Goal: Check status: Check status

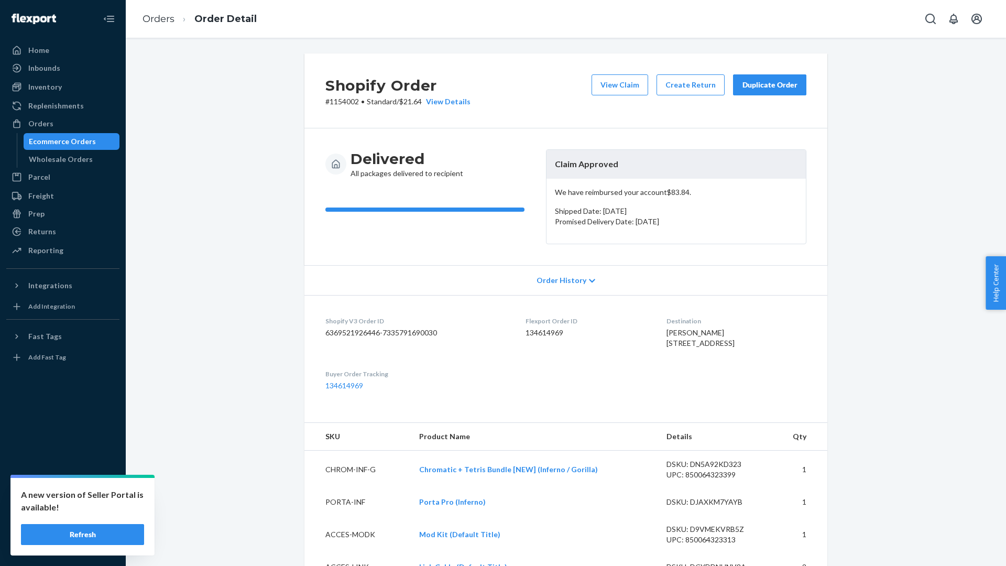
click at [41, 120] on div "Orders" at bounding box center [40, 123] width 25 height 10
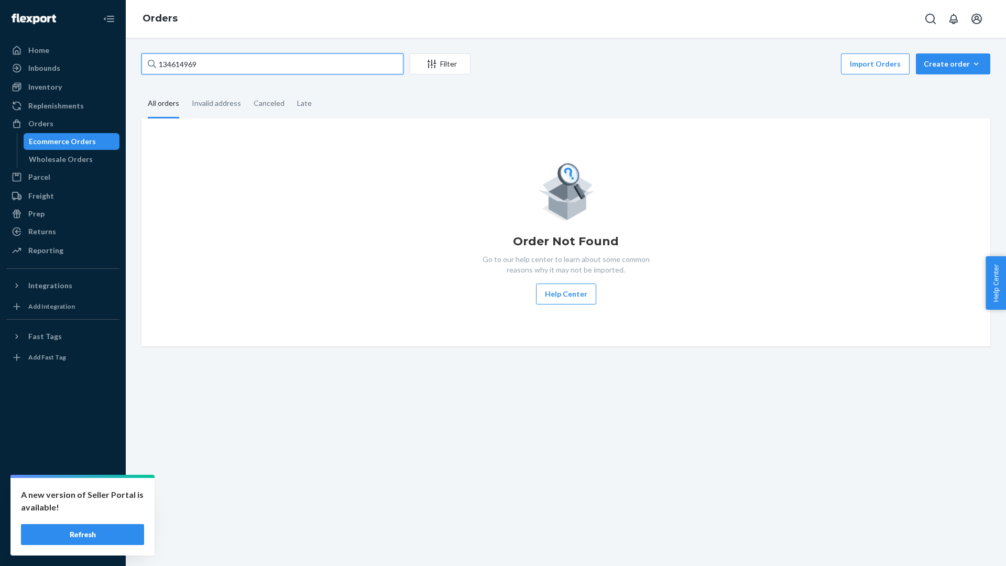
drag, startPoint x: 281, startPoint y: 55, endPoint x: 147, endPoint y: 52, distance: 134.7
click at [147, 52] on div "134614969 Filter Import Orders Create order Ecommerce order Removal order All o…" at bounding box center [566, 302] width 881 height 528
drag, startPoint x: 215, startPoint y: 63, endPoint x: 115, endPoint y: 49, distance: 101.2
click at [115, 49] on div "Home Inbounds Shipping Plans Problems Inventory Products Replenishments Orders …" at bounding box center [503, 283] width 1006 height 566
paste input "156172"
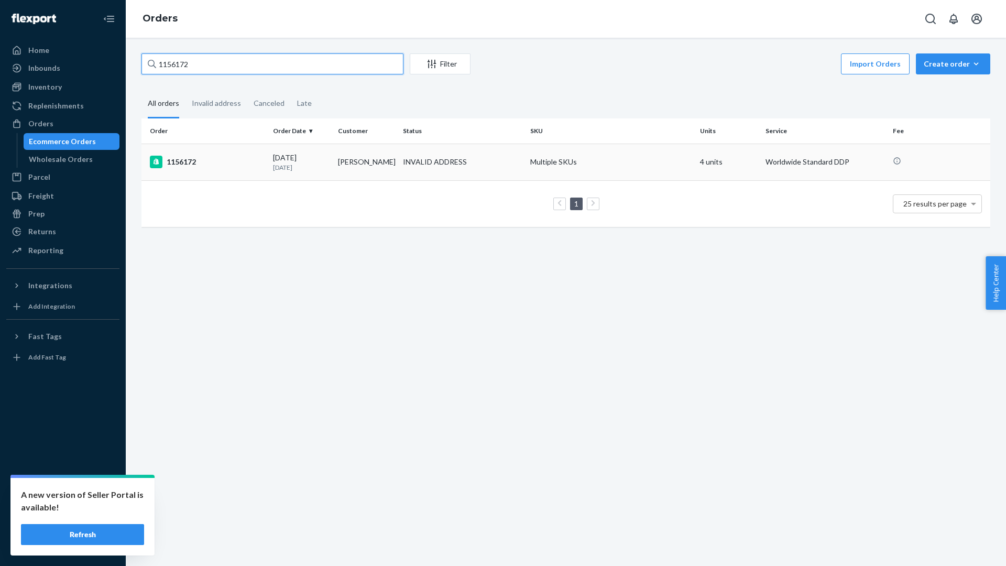
type input "1156172"
click at [249, 173] on td "1156172" at bounding box center [205, 162] width 127 height 37
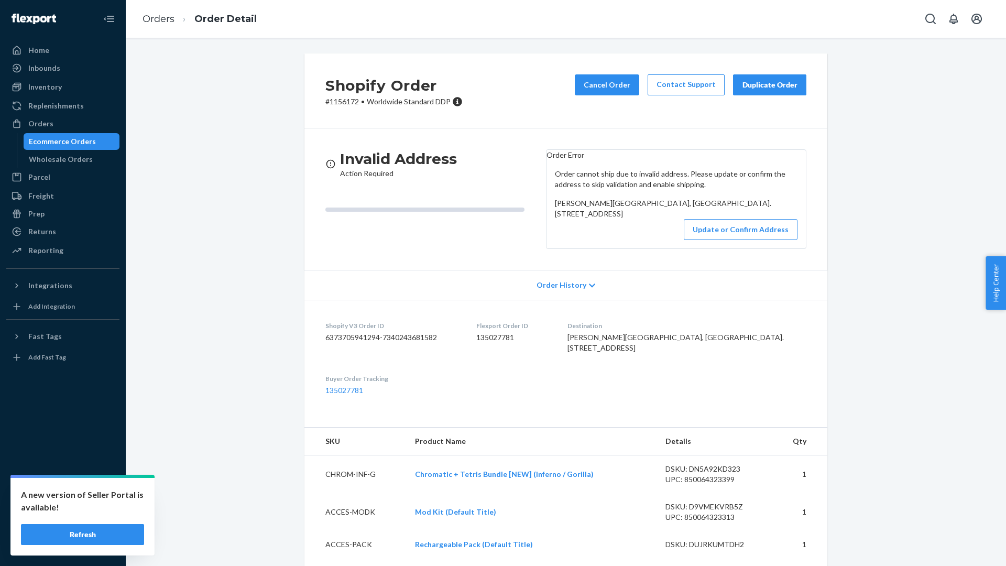
drag, startPoint x: 655, startPoint y: 439, endPoint x: 632, endPoint y: 398, distance: 46.7
click at [632, 353] on div "[PERSON_NAME][GEOGRAPHIC_DATA], [GEOGRAPHIC_DATA]. [STREET_ADDRESS]" at bounding box center [687, 342] width 239 height 21
copy span "[PERSON_NAME][GEOGRAPHIC_DATA], [GEOGRAPHIC_DATA]. [STREET_ADDRESS]"
click at [753, 240] on button "Update or Confirm Address" at bounding box center [741, 229] width 114 height 21
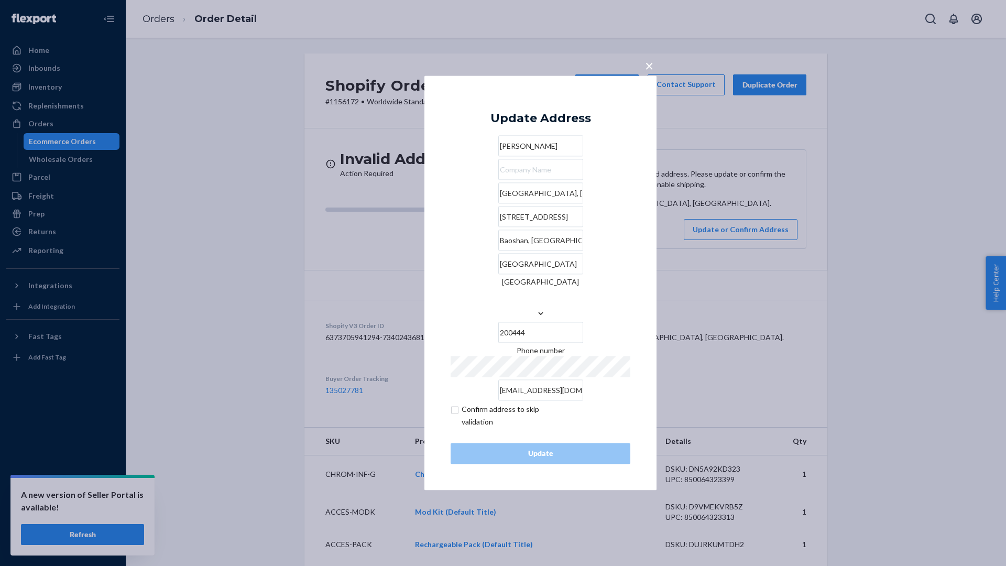
click at [653, 74] on span "×" at bounding box center [649, 66] width 8 height 18
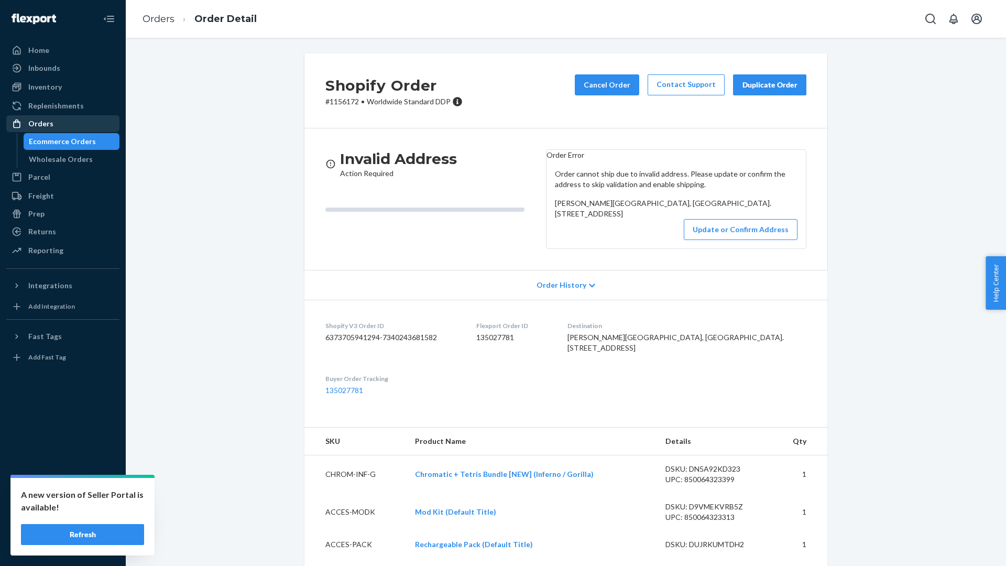
click at [58, 124] on div "Orders" at bounding box center [62, 123] width 111 height 15
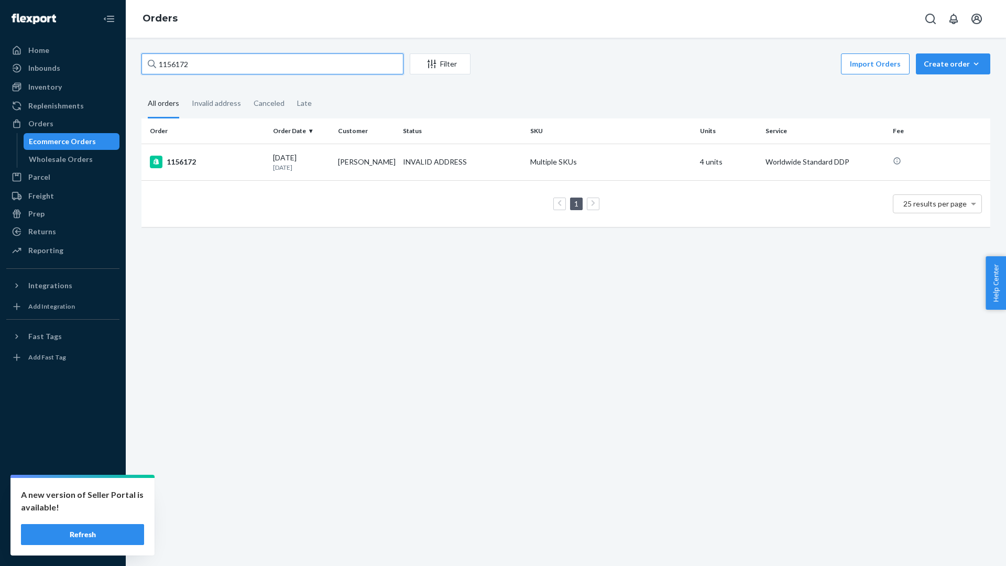
drag, startPoint x: 271, startPoint y: 70, endPoint x: 131, endPoint y: 57, distance: 141.0
click at [131, 57] on div "1156172 Filter Import Orders Create order Ecommerce order Removal order All ord…" at bounding box center [566, 302] width 881 height 528
paste input "702"
type input "1157022"
click at [253, 157] on div "1157022" at bounding box center [207, 162] width 115 height 13
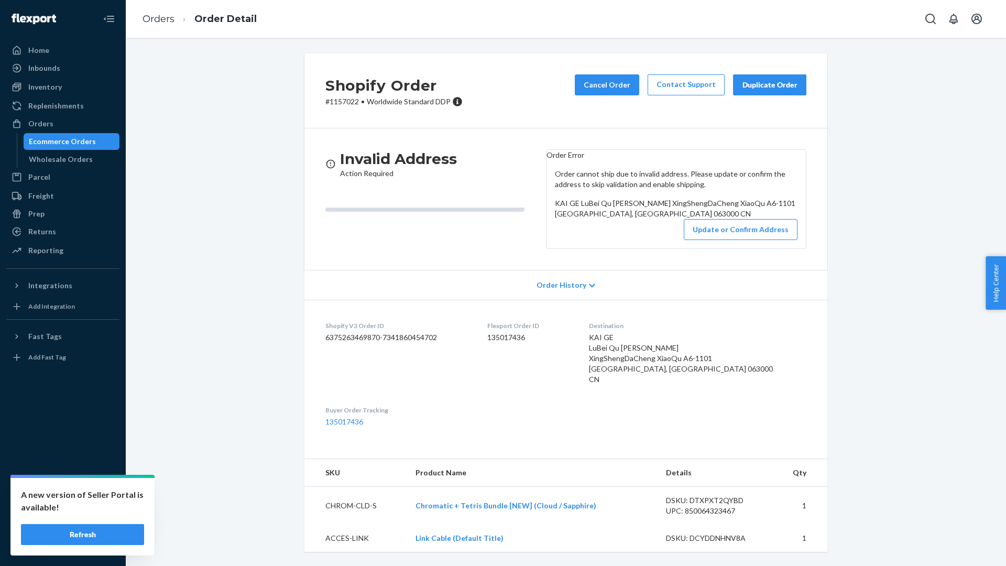
scroll to position [57, 0]
click at [716, 228] on button "Update or Confirm Address" at bounding box center [741, 229] width 114 height 21
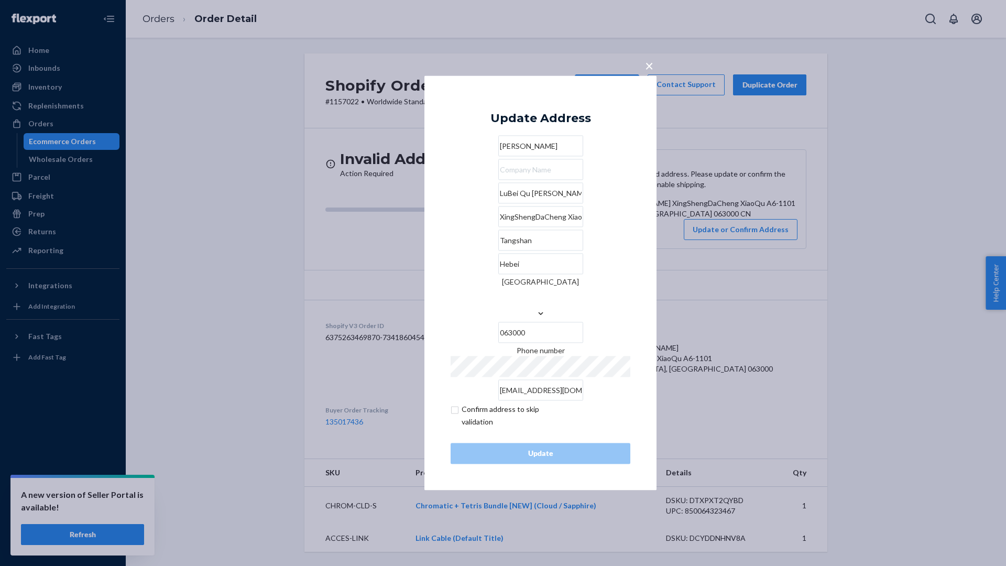
click at [572, 227] on div "XingShengDaCheng XiaoQu A6-1101" at bounding box center [541, 217] width 180 height 21
click at [572, 227] on input "XingShengDaCheng XiaoQu A6-1101" at bounding box center [540, 217] width 85 height 21
click at [651, 70] on span "×" at bounding box center [649, 66] width 8 height 18
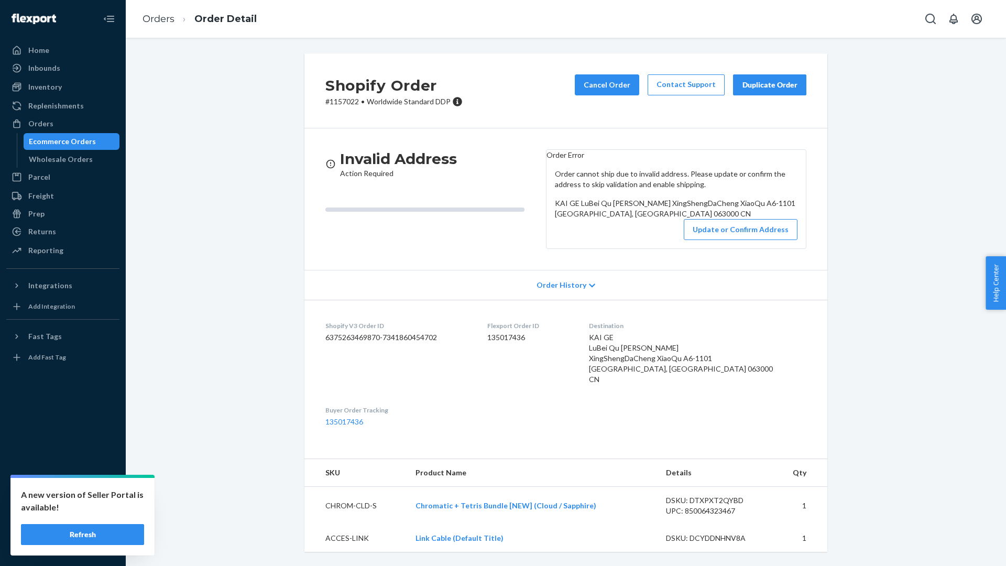
scroll to position [0, 0]
drag, startPoint x: 360, startPoint y: 103, endPoint x: 331, endPoint y: 103, distance: 28.8
click at [331, 103] on p "# 1157022 • Worldwide Standard DDP" at bounding box center [393, 101] width 137 height 10
copy p "1157022"
drag, startPoint x: 573, startPoint y: 265, endPoint x: 553, endPoint y: 224, distance: 45.9
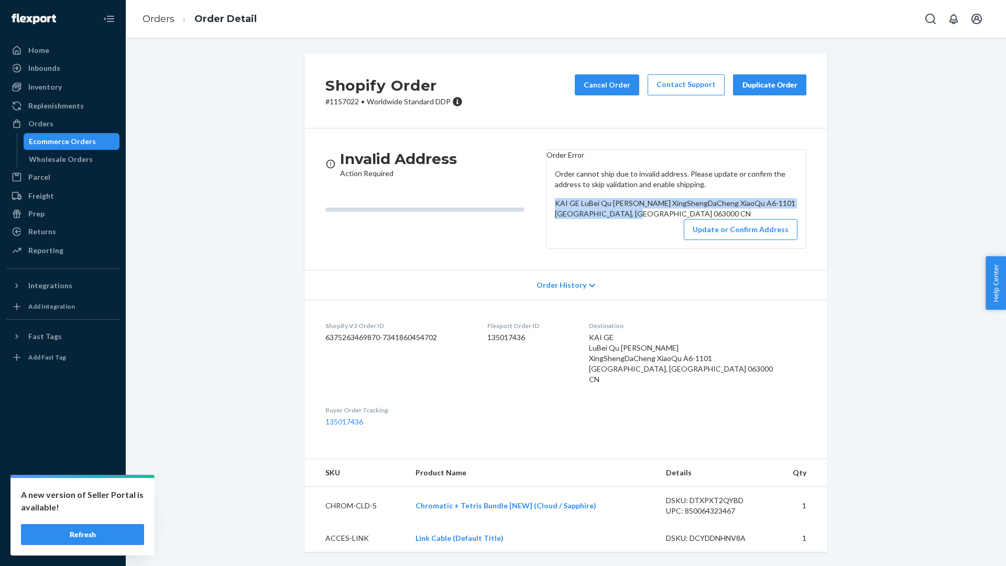
click at [553, 224] on div "Order cannot ship due to invalid address. Please update or confirm the address …" at bounding box center [676, 204] width 259 height 88
copy span "KAI GE LuBei Qu [PERSON_NAME] XingShengDaCheng XiaoQu A6-1101 [GEOGRAPHIC_DATA]…"
click at [51, 235] on div "Returns" at bounding box center [42, 231] width 28 height 10
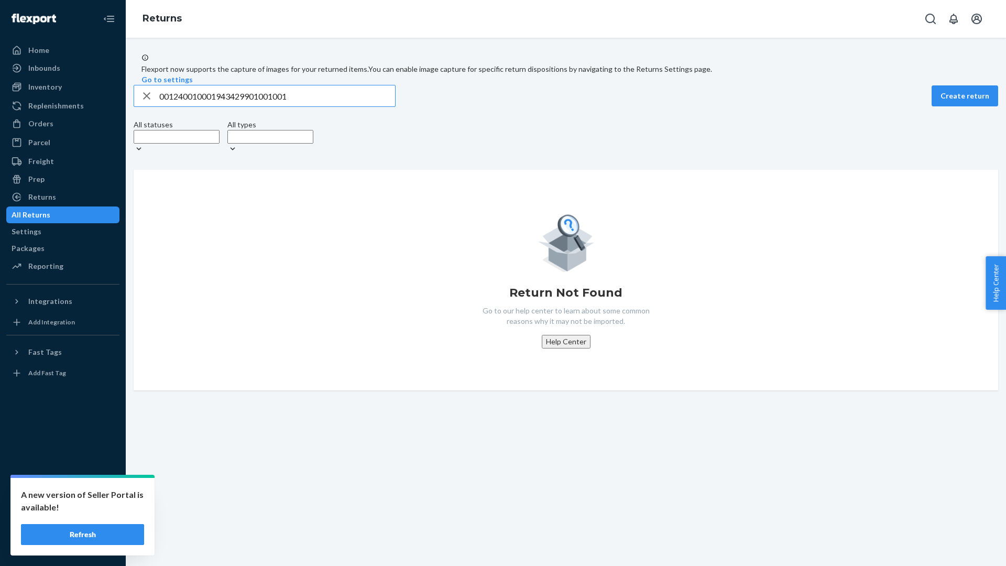
type input "001240010001943429901001001"
click at [63, 126] on div "Orders" at bounding box center [62, 123] width 111 height 15
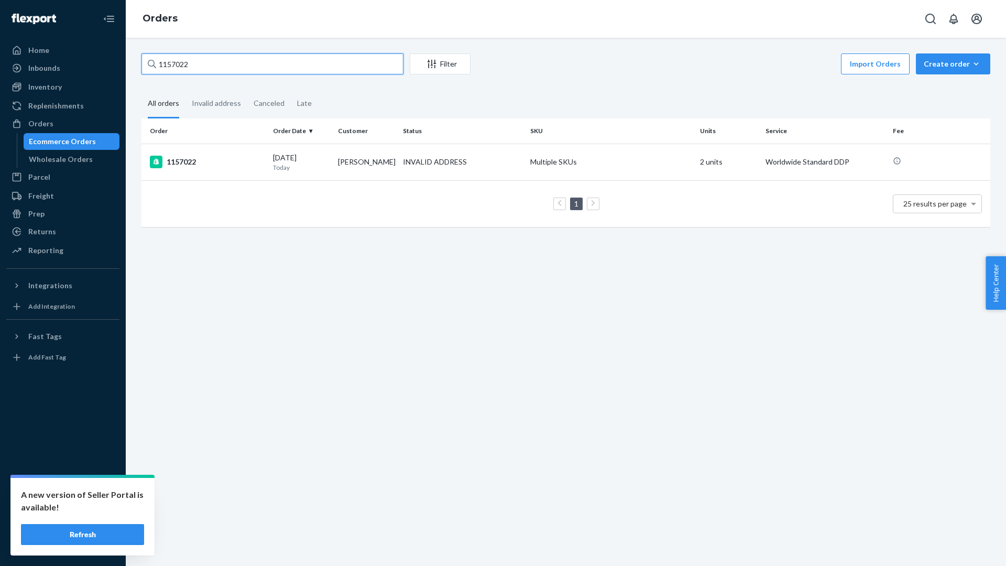
drag, startPoint x: 221, startPoint y: 62, endPoint x: 118, endPoint y: 59, distance: 103.3
click at [118, 59] on div "Home Inbounds Shipping Plans Problems Inventory Products Replenishments Orders …" at bounding box center [503, 283] width 1006 height 566
paste input "DUJRKUMTDH"
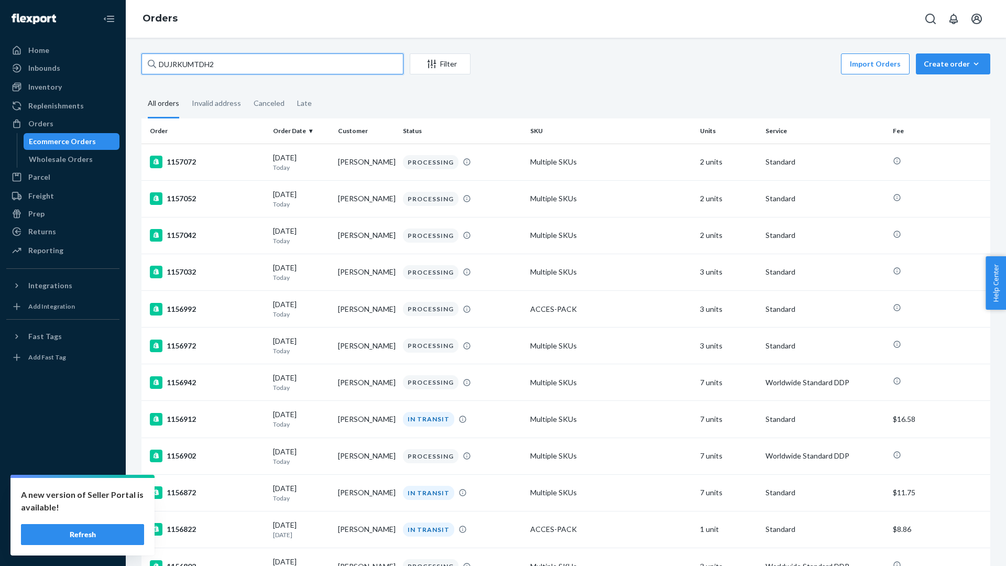
type input "DUJRKUMTDH2"
click at [63, 233] on div "Returns" at bounding box center [62, 231] width 111 height 15
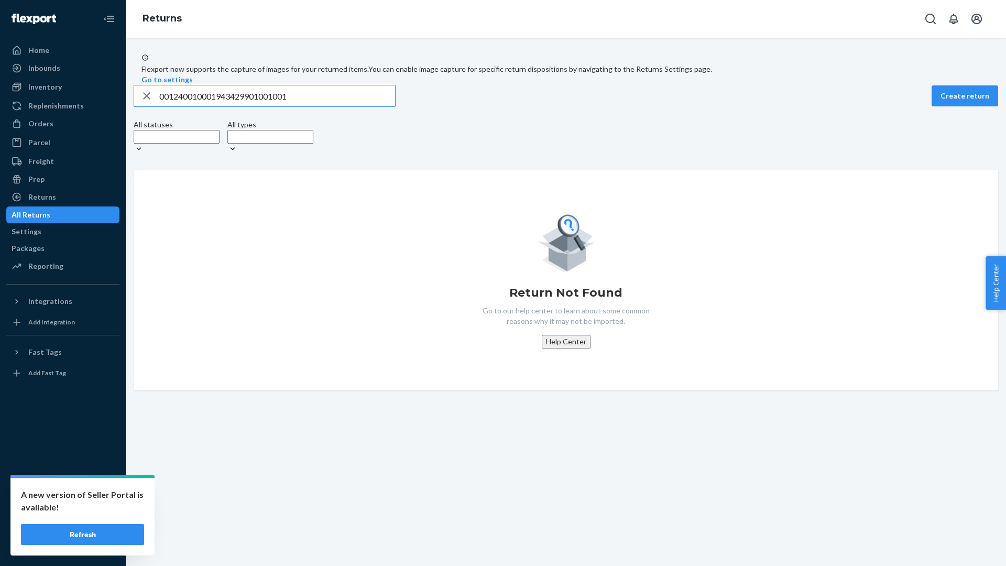
drag, startPoint x: 317, startPoint y: 118, endPoint x: 182, endPoint y: 116, distance: 134.2
click at [182, 106] on input "001240010001943429901001001" at bounding box center [277, 95] width 236 height 21
type input "0"
drag, startPoint x: 267, startPoint y: 123, endPoint x: 126, endPoint y: 108, distance: 141.7
click at [126, 108] on div "1Z897A2R0394164709 Create return All statuses All types Return Not Found Go to …" at bounding box center [566, 238] width 881 height 306
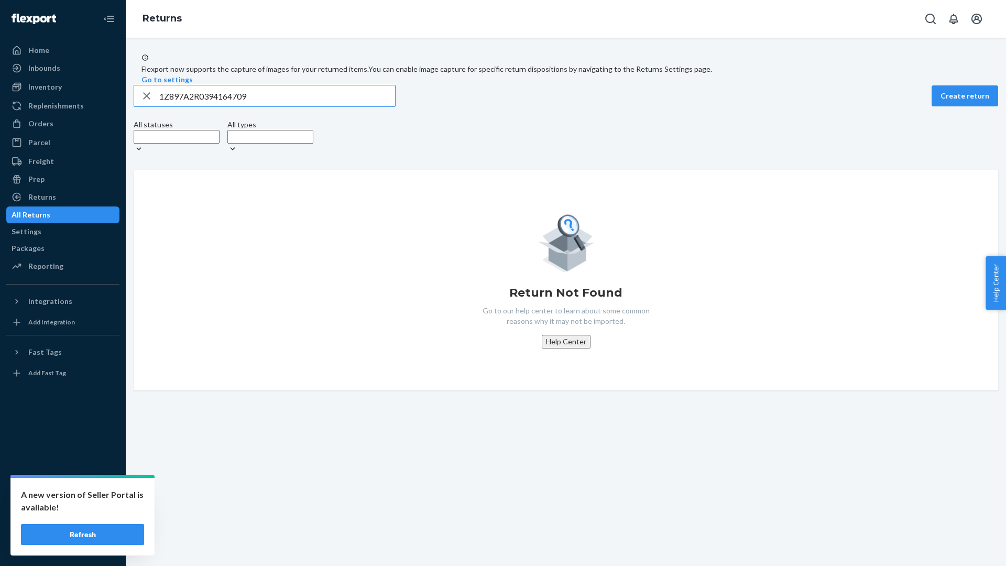
paste input "PG16331293802DK"
drag, startPoint x: 266, startPoint y: 115, endPoint x: 187, endPoint y: 114, distance: 79.1
click at [187, 106] on input "PG16331293802DK" at bounding box center [277, 95] width 236 height 21
drag, startPoint x: 256, startPoint y: 115, endPoint x: 151, endPoint y: 113, distance: 105.4
click at [151, 106] on div "PG16331293802DK" at bounding box center [264, 95] width 261 height 21
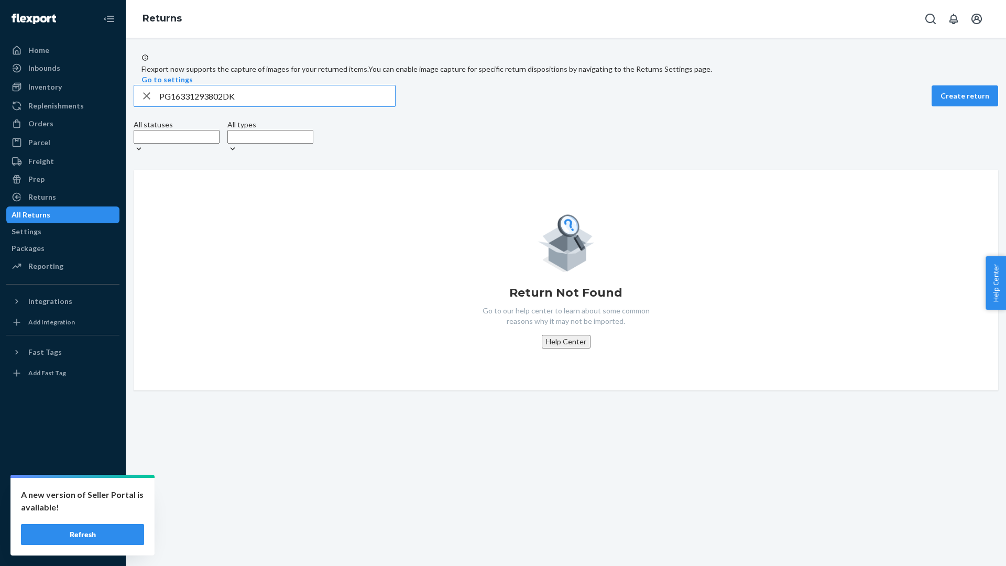
drag, startPoint x: 257, startPoint y: 123, endPoint x: 146, endPoint y: 107, distance: 112.2
click at [146, 107] on div "Flexport now supports the capture of images for your returned items. You can en…" at bounding box center [566, 221] width 881 height 337
paste input "LR526849345NL"
type input "LR526849345NL"
